Goal: Use online tool/utility: Utilize a website feature to perform a specific function

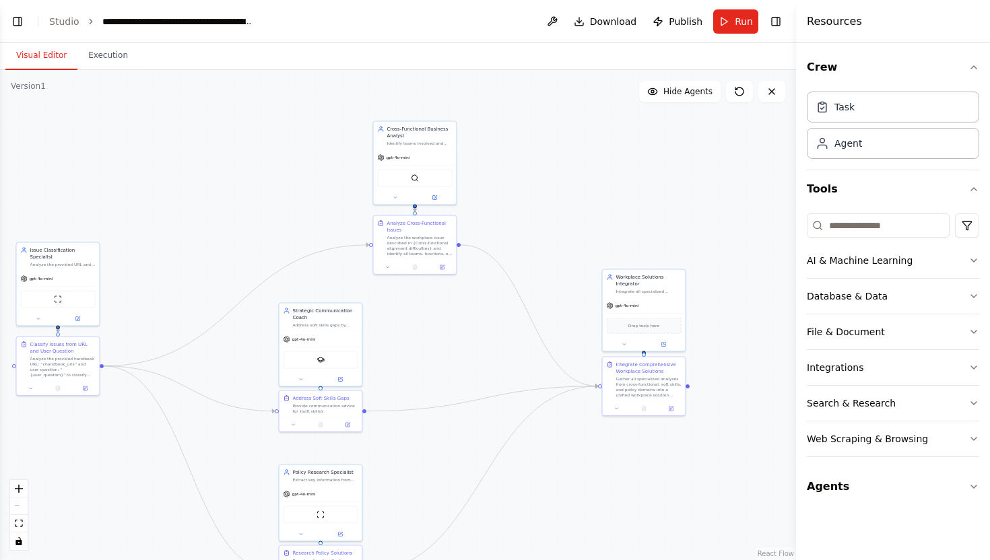
drag, startPoint x: 619, startPoint y: 186, endPoint x: 547, endPoint y: 153, distance: 79.2
click at [547, 153] on div ".deletable-edge-delete-btn { width: 20px; height: 20px; border: 0px solid #ffff…" at bounding box center [398, 315] width 796 height 490
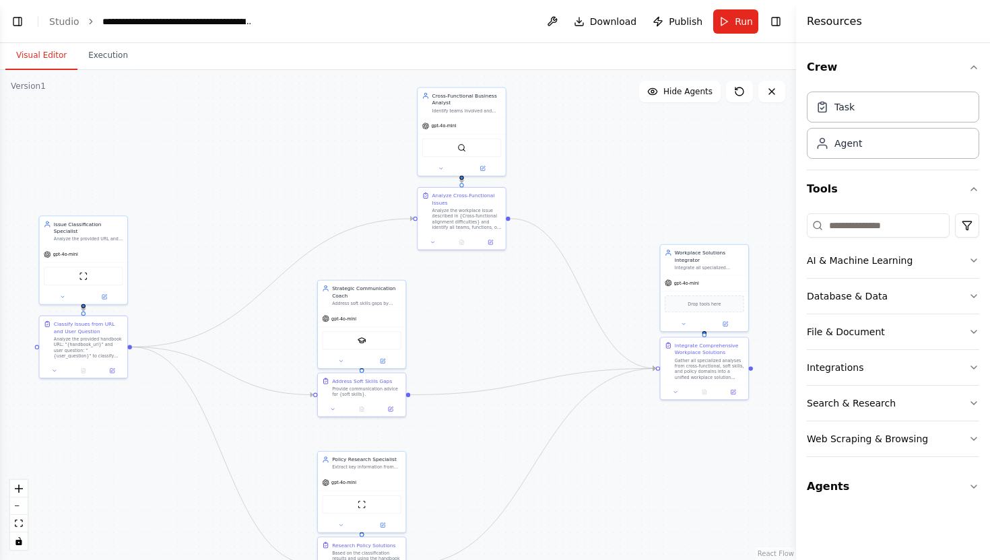
drag, startPoint x: 544, startPoint y: 156, endPoint x: 585, endPoint y: 143, distance: 43.0
click at [586, 141] on div ".deletable-edge-delete-btn { width: 20px; height: 20px; border: 0px solid #ffff…" at bounding box center [398, 315] width 796 height 490
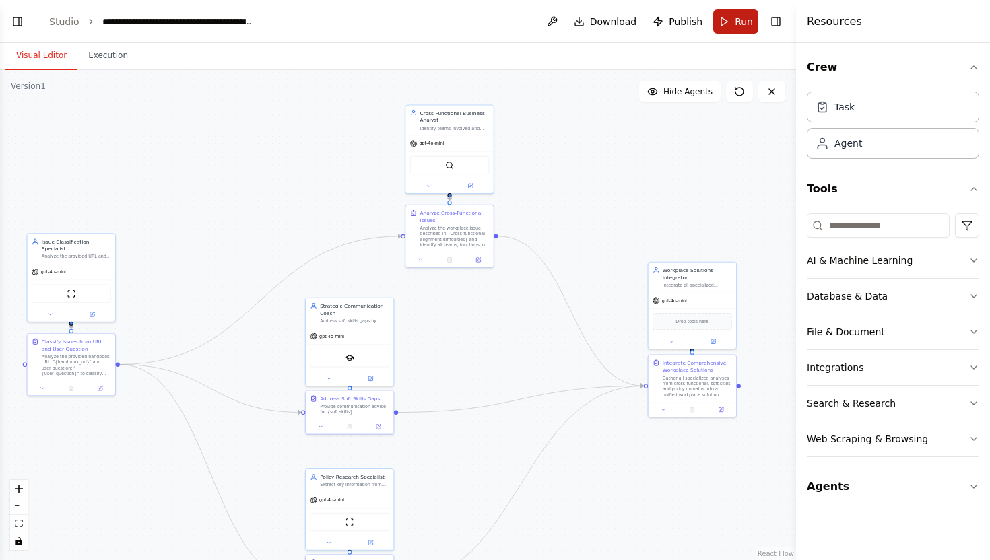
click at [731, 14] on button "Run" at bounding box center [735, 21] width 45 height 24
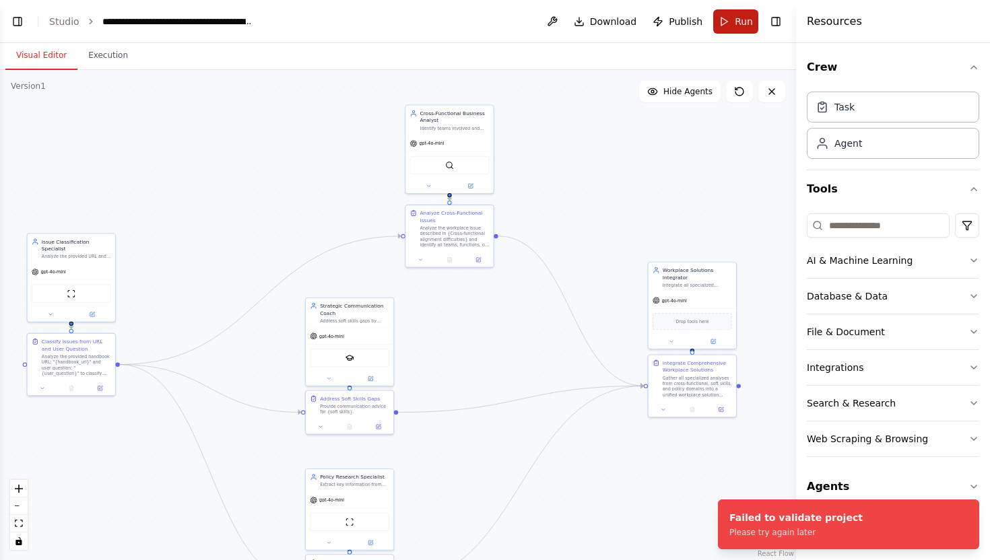
click at [725, 28] on button "Run" at bounding box center [735, 21] width 45 height 24
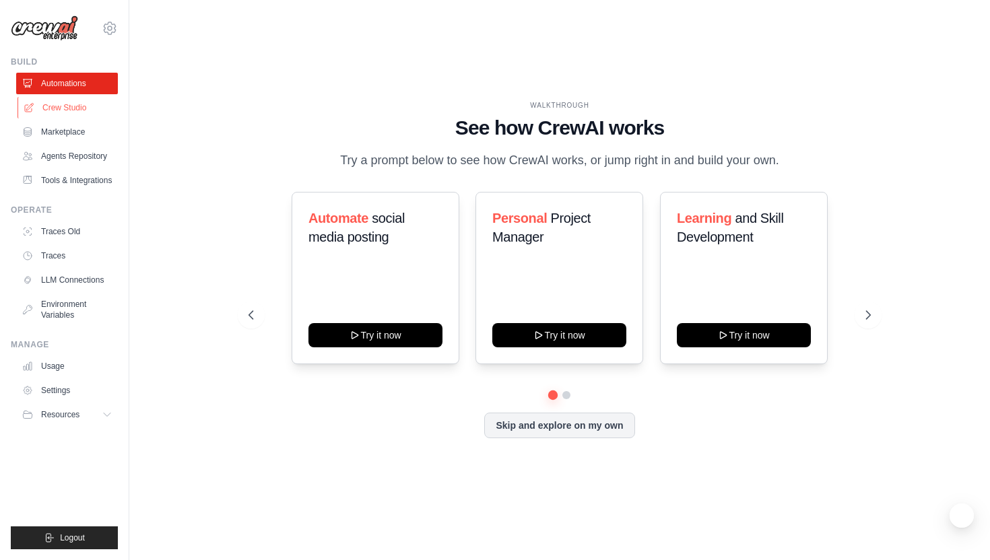
click at [75, 112] on link "Crew Studio" at bounding box center [69, 108] width 102 height 22
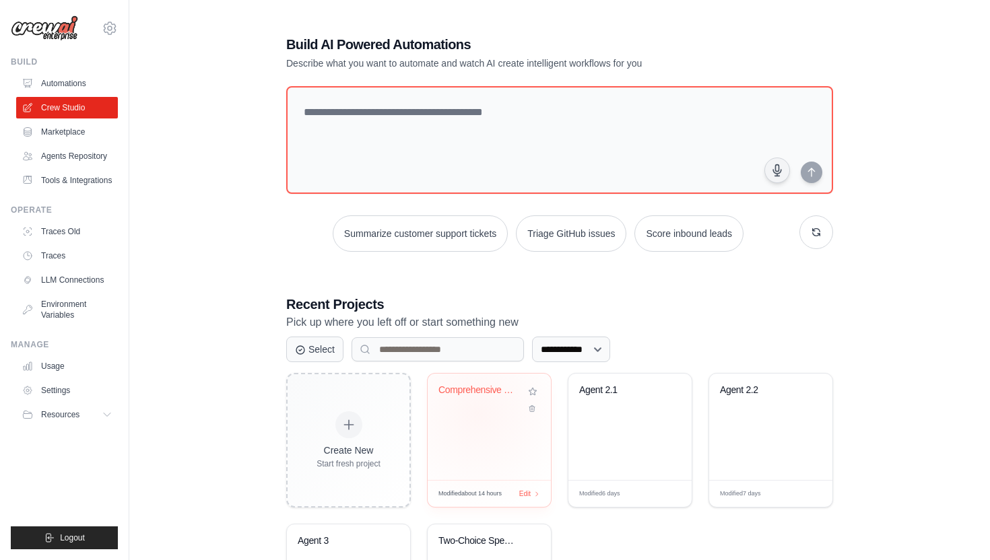
click at [477, 413] on div "Comprehensive Workplace Issue Resol..." at bounding box center [488, 427] width 123 height 106
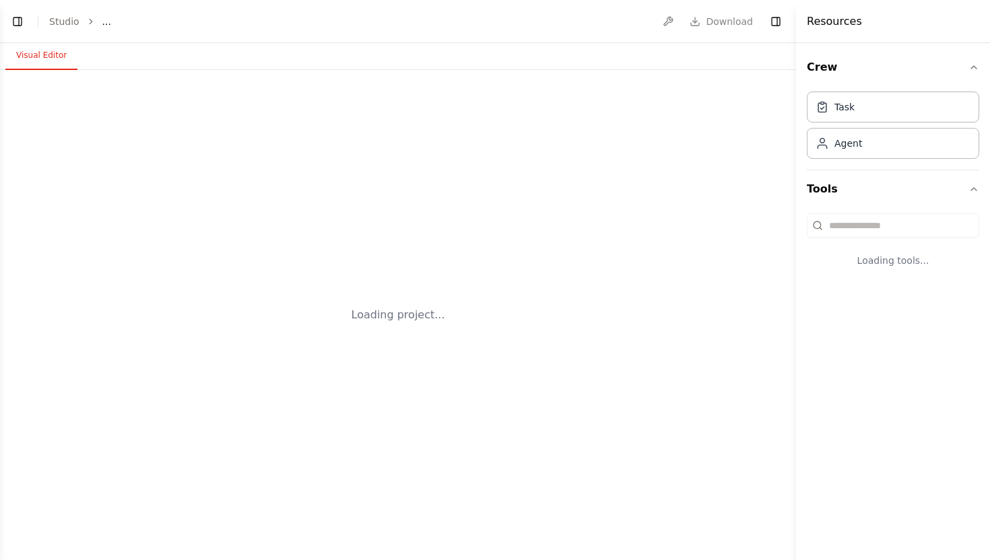
select select "****"
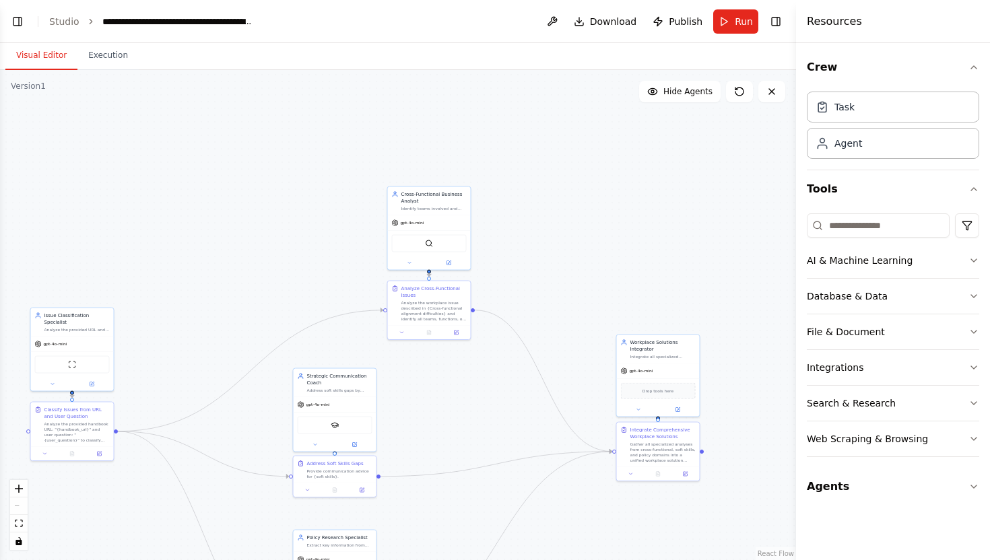
drag, startPoint x: 477, startPoint y: 413, endPoint x: 489, endPoint y: 254, distance: 158.7
click at [489, 254] on div ".deletable-edge-delete-btn { width: 20px; height: 20px; border: 0px solid #ffff…" at bounding box center [398, 315] width 796 height 490
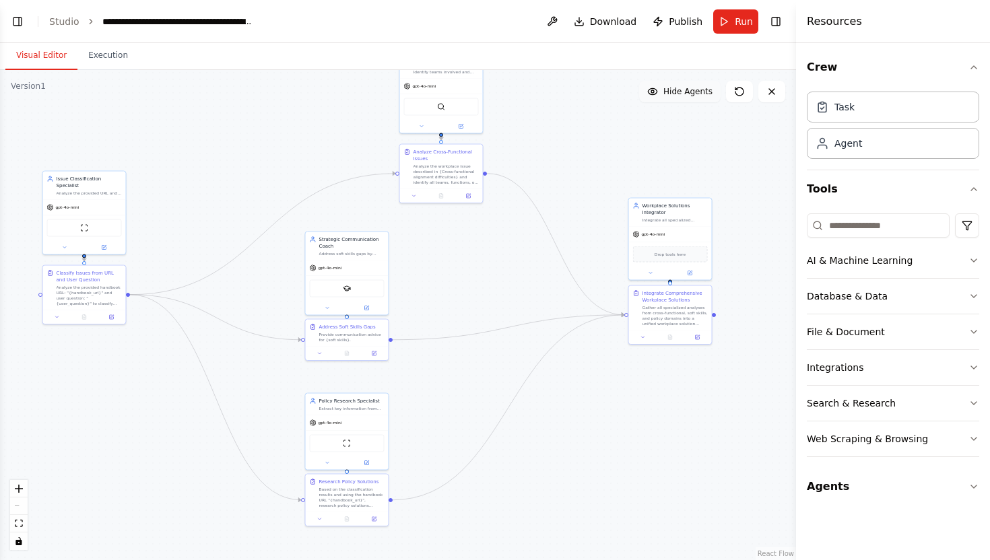
scroll to position [12322, 0]
click at [730, 26] on button "Run" at bounding box center [735, 21] width 45 height 24
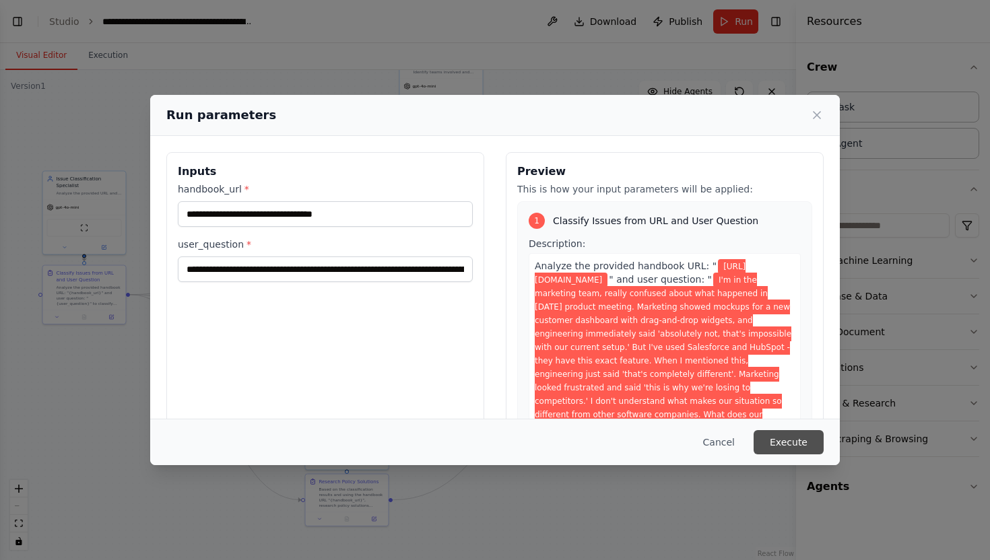
click at [792, 440] on button "Execute" at bounding box center [788, 442] width 70 height 24
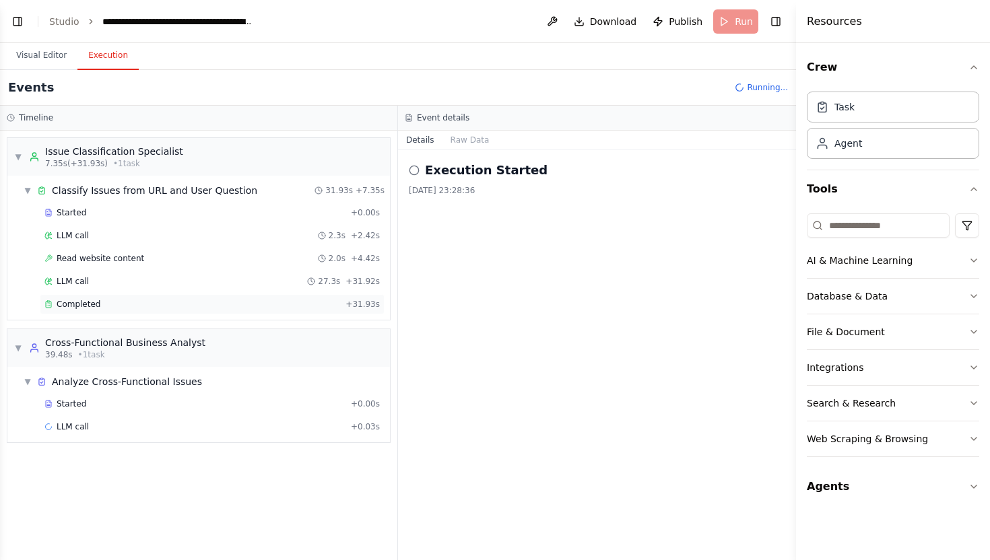
click at [253, 305] on div "Completed" at bounding box center [192, 304] width 296 height 11
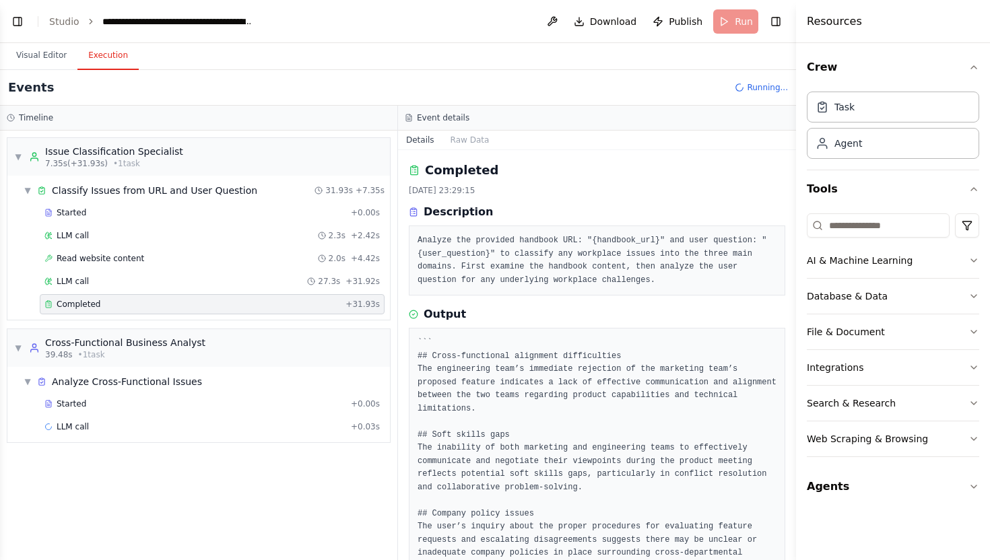
scroll to position [56, 0]
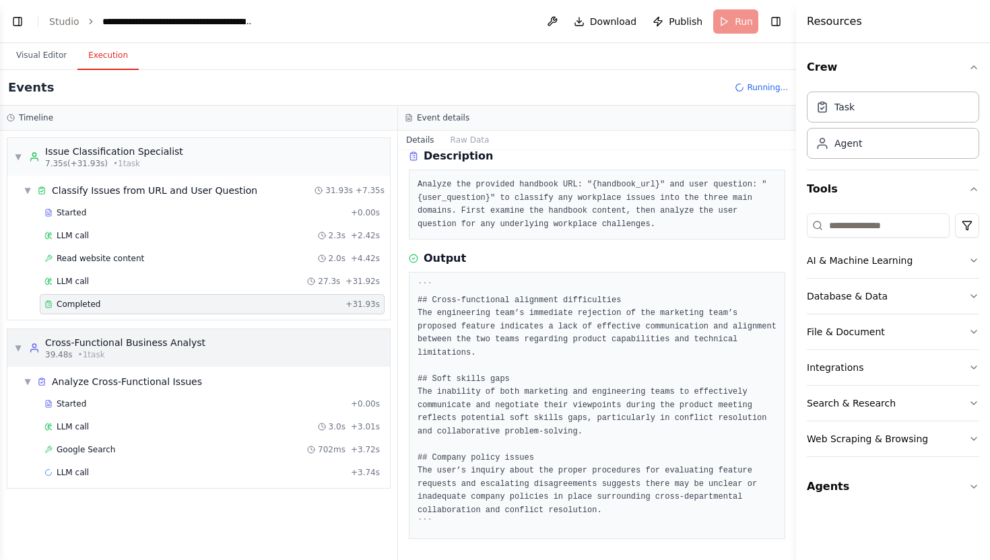
click at [131, 332] on div "▼ Cross-Functional Business Analyst 39.48s • 1 task" at bounding box center [198, 348] width 382 height 38
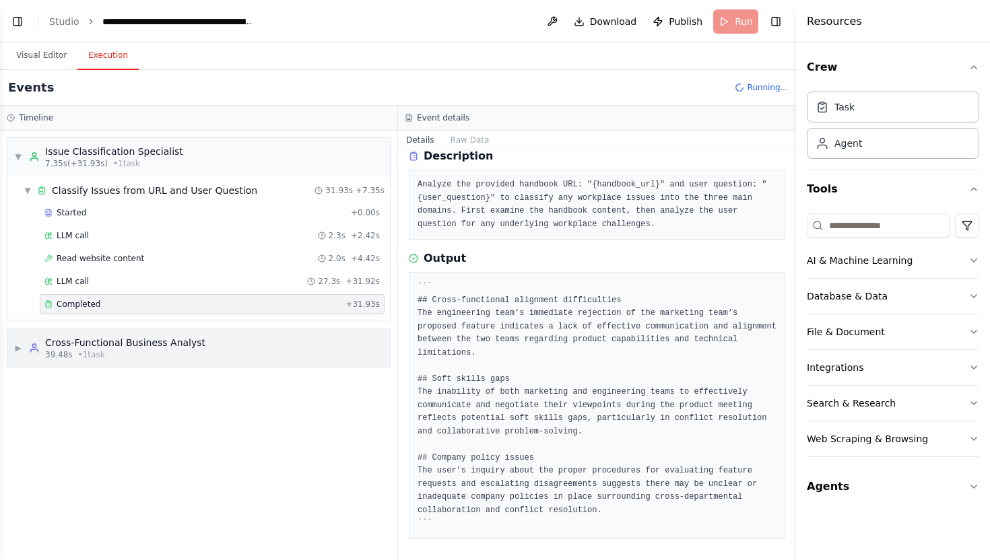
click at [131, 332] on div "▶ Cross-Functional Business Analyst 39.48s • 1 task" at bounding box center [198, 348] width 382 height 38
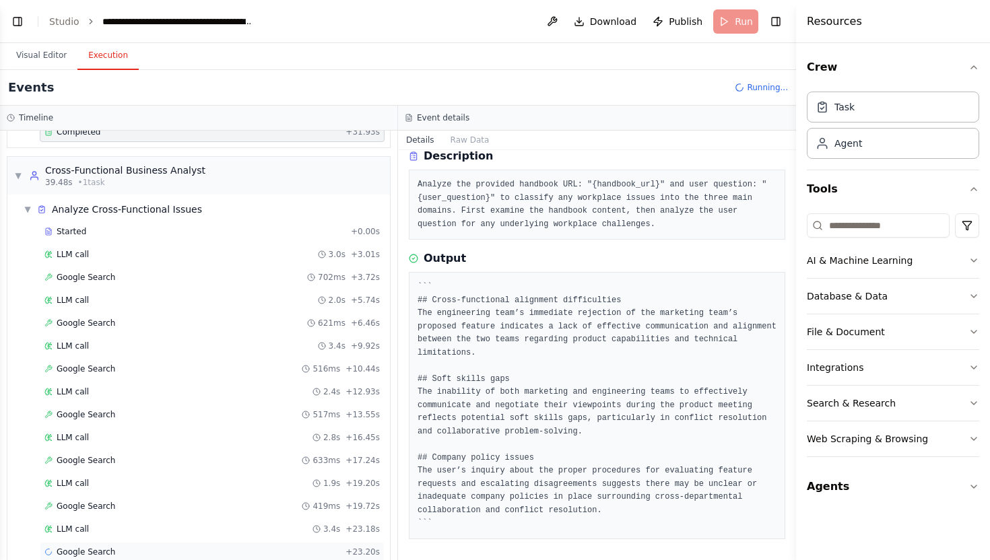
scroll to position [218, 0]
